Goal: Task Accomplishment & Management: Complete application form

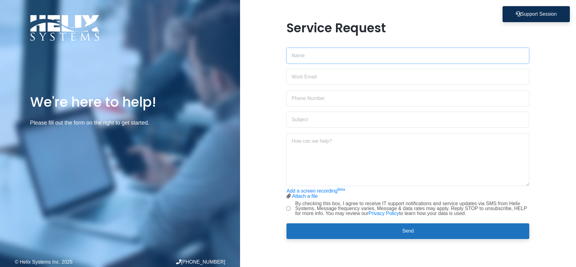
click at [308, 55] on input "text" at bounding box center [408, 56] width 243 height 16
click at [298, 57] on input "text" at bounding box center [408, 56] width 243 height 16
type input "[PERSON_NAME]"
click at [300, 80] on input "email" at bounding box center [408, 77] width 243 height 16
type input "[EMAIL_ADDRESS][DOMAIN_NAME]"
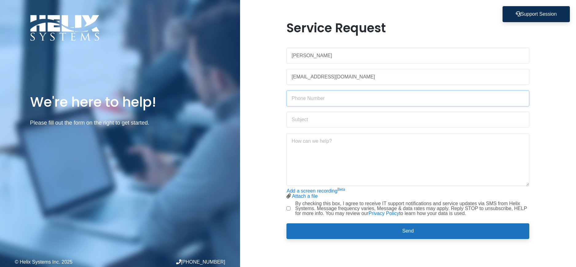
click at [298, 101] on input "text" at bounding box center [408, 98] width 243 height 16
type input "4"
type input "[PHONE_NUMBER]"
click at [299, 121] on input "text" at bounding box center [408, 120] width 243 height 16
type input "Battery Service"
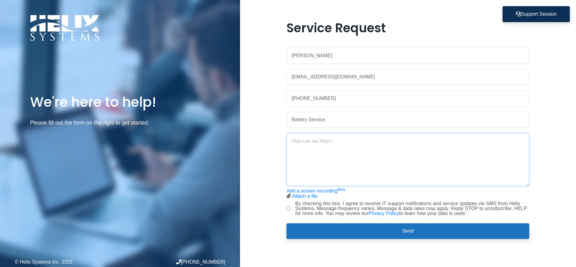
click at [293, 142] on textarea at bounding box center [408, 159] width 243 height 53
type textarea "I have a notification that my battery requires service. Also, the fan on my com…"
click at [289, 209] on input "By checking this box, I agree to receive IT support notifications and service u…" at bounding box center [289, 208] width 4 height 4
checkbox input "true"
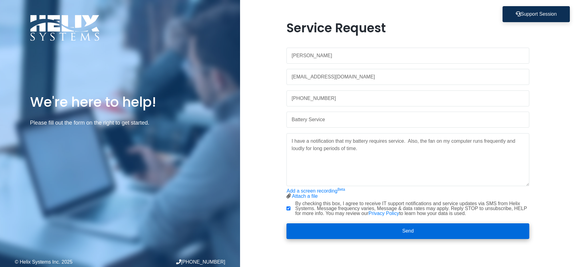
click at [411, 231] on button "Send" at bounding box center [408, 231] width 243 height 16
